Goal: Obtain resource: Download file/media

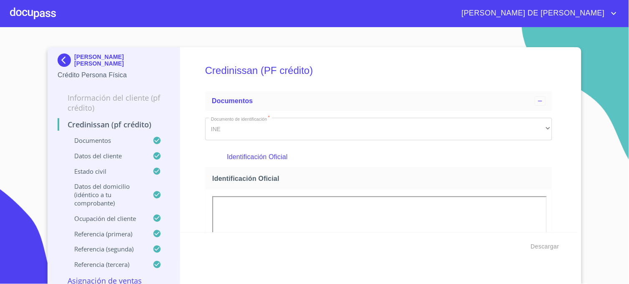
click at [59, 58] on img at bounding box center [66, 59] width 17 height 13
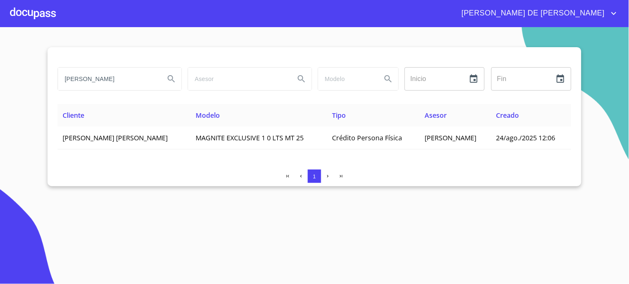
drag, startPoint x: 136, startPoint y: 81, endPoint x: 17, endPoint y: 87, distance: 119.0
click at [23, 87] on section "NORIEGA MONARREZ Inicio ​ Fin ​ Cliente Modelo Tipo Asesor Creado EDUARDO ANDRE…" at bounding box center [314, 155] width 629 height 256
type input "CHOLICO PEREZ"
click at [176, 76] on icon "Search" at bounding box center [171, 79] width 10 height 10
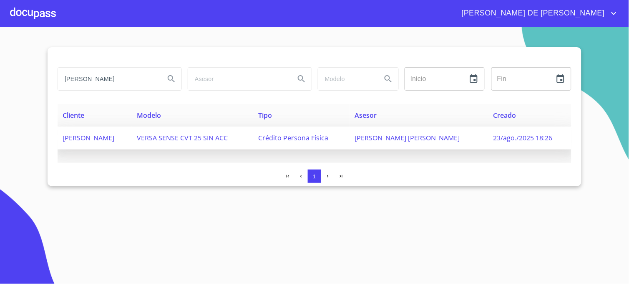
click at [415, 138] on span "Karina Isabel Rivera Quiroz" at bounding box center [406, 137] width 105 height 9
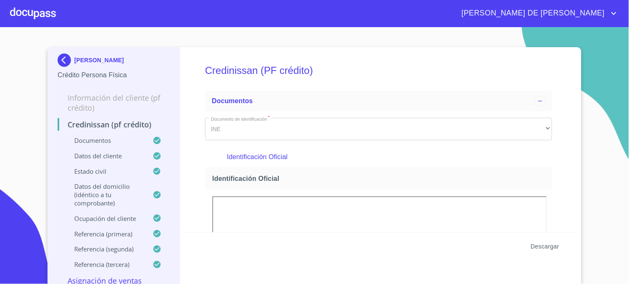
click at [552, 246] on span "Descargar" at bounding box center [545, 246] width 28 height 10
drag, startPoint x: 307, startPoint y: 242, endPoint x: 338, endPoint y: 256, distance: 34.5
click at [307, 242] on div "Descargar" at bounding box center [378, 246] width 397 height 28
click at [65, 55] on img at bounding box center [66, 59] width 17 height 13
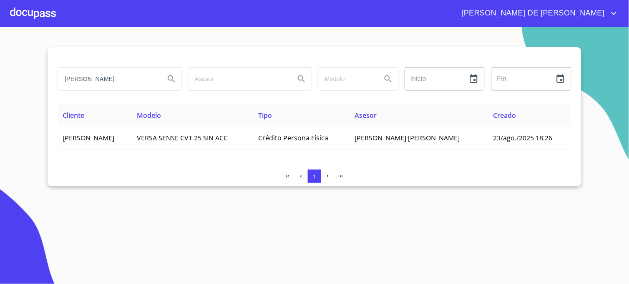
drag, startPoint x: 115, startPoint y: 76, endPoint x: 0, endPoint y: 80, distance: 114.7
click at [0, 80] on section "CHOLICO PEREZ Inicio ​ Fin ​ Cliente Modelo Tipo Asesor Creado ADRIANA CHOLICO …" at bounding box center [314, 155] width 629 height 256
type input "[PERSON_NAME]"
click at [177, 85] on button "Search" at bounding box center [171, 79] width 20 height 20
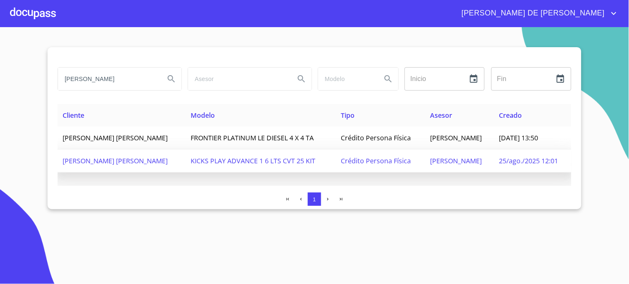
click at [399, 158] on span "Crédito Persona Física" at bounding box center [376, 160] width 70 height 9
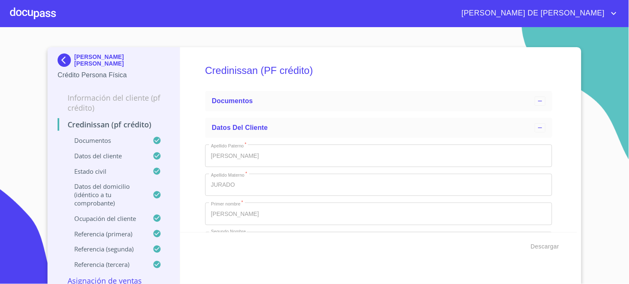
type input "19 de sep. de 2020"
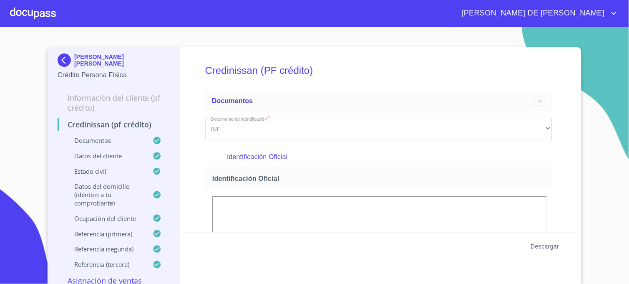
click at [546, 245] on span "Descargar" at bounding box center [545, 246] width 28 height 10
drag, startPoint x: 603, startPoint y: 98, endPoint x: 561, endPoint y: 126, distance: 50.5
click at [603, 98] on section "[PERSON_NAME] Crédito Persona Física Información del cliente (PF crédito) Credi…" at bounding box center [314, 155] width 629 height 256
click at [64, 60] on img at bounding box center [66, 59] width 17 height 13
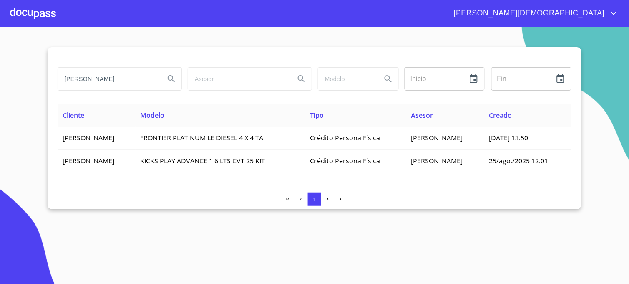
drag, startPoint x: 114, startPoint y: 77, endPoint x: 21, endPoint y: 85, distance: 93.0
click at [21, 85] on section "[PERSON_NAME] Inicio ​ Fin ​ Cliente Modelo Tipo Asesor Creado [PERSON_NAME] FR…" at bounding box center [314, 155] width 629 height 256
type input "[PERSON_NAME]"
click at [176, 78] on icon "Search" at bounding box center [171, 79] width 10 height 10
